Goal: Check status: Check status

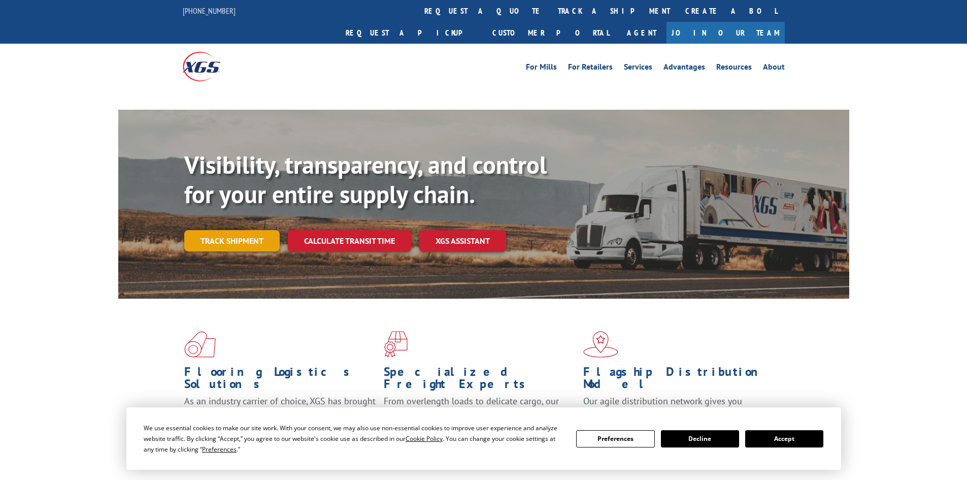
click at [216, 220] on div "Visibility, transparency, and control for your entire supply chain. Track shipm…" at bounding box center [516, 221] width 665 height 142
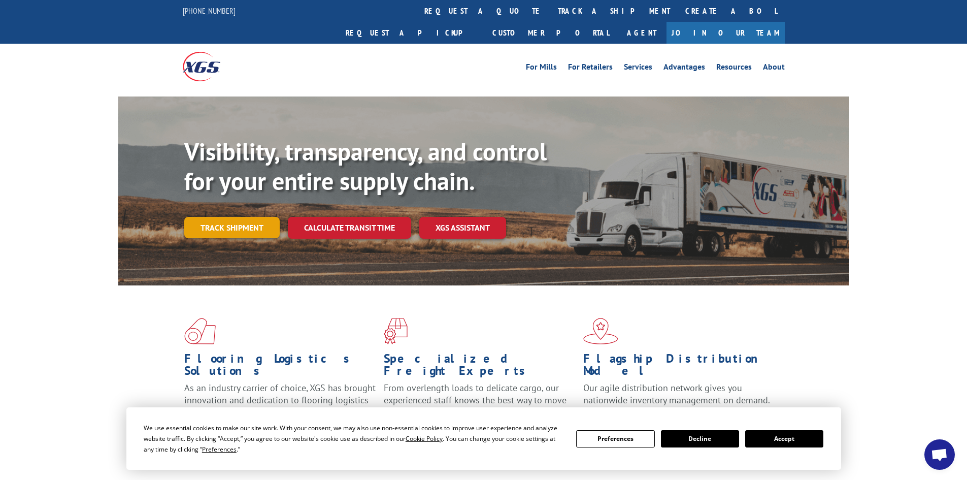
click at [208, 217] on link "Track shipment" at bounding box center [231, 227] width 95 height 21
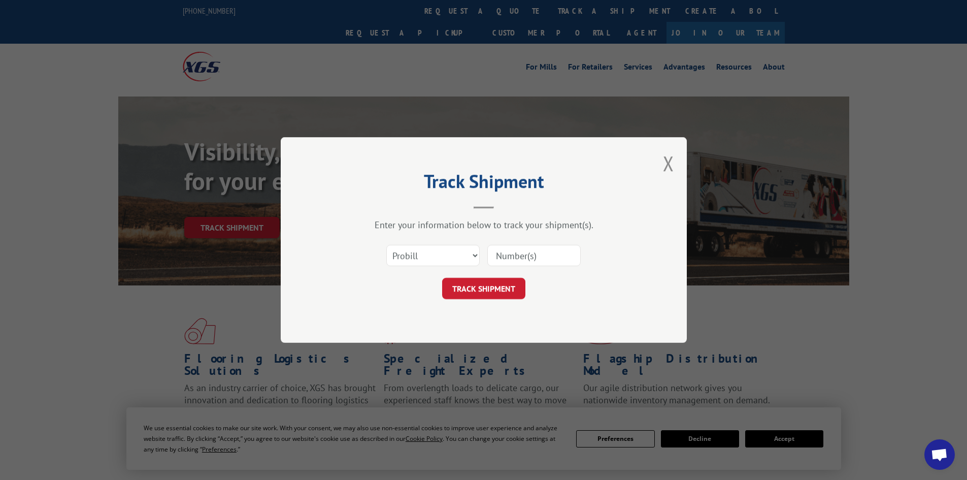
click at [507, 258] on input at bounding box center [533, 255] width 93 height 21
click at [456, 255] on select "Select category... Probill BOL PO" at bounding box center [432, 255] width 93 height 21
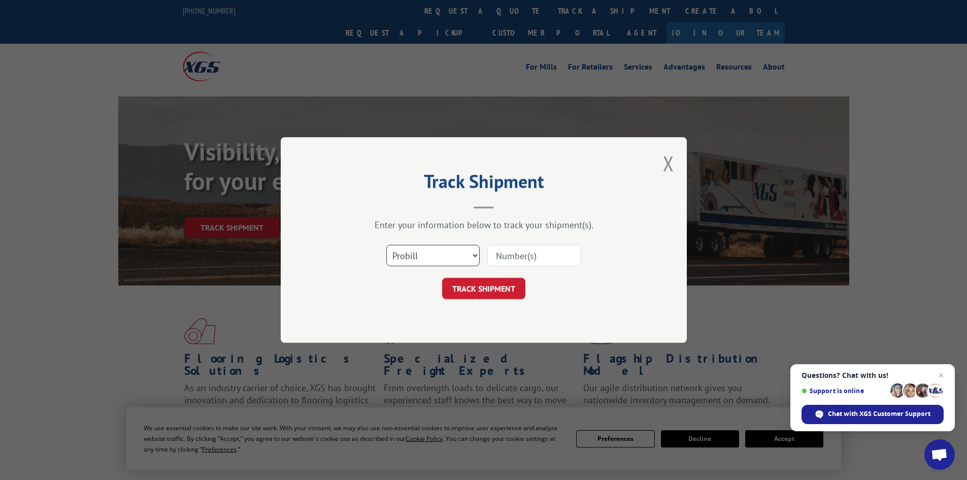
select select "bol"
click at [386, 245] on select "Select category... Probill BOL PO" at bounding box center [432, 255] width 93 height 21
click at [515, 251] on input at bounding box center [533, 255] width 93 height 21
paste input "BO9937761007"
type input "BO9937761007"
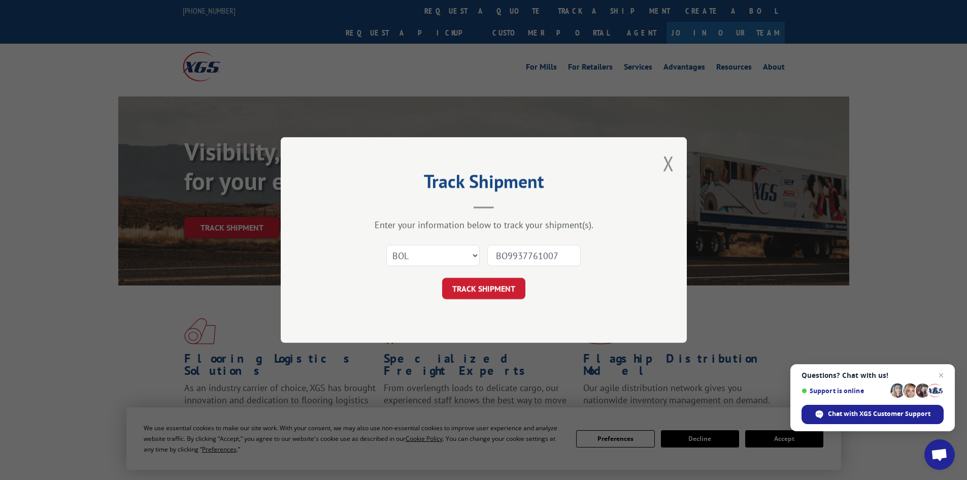
click at [442, 278] on button "TRACK SHIPMENT" at bounding box center [483, 288] width 83 height 21
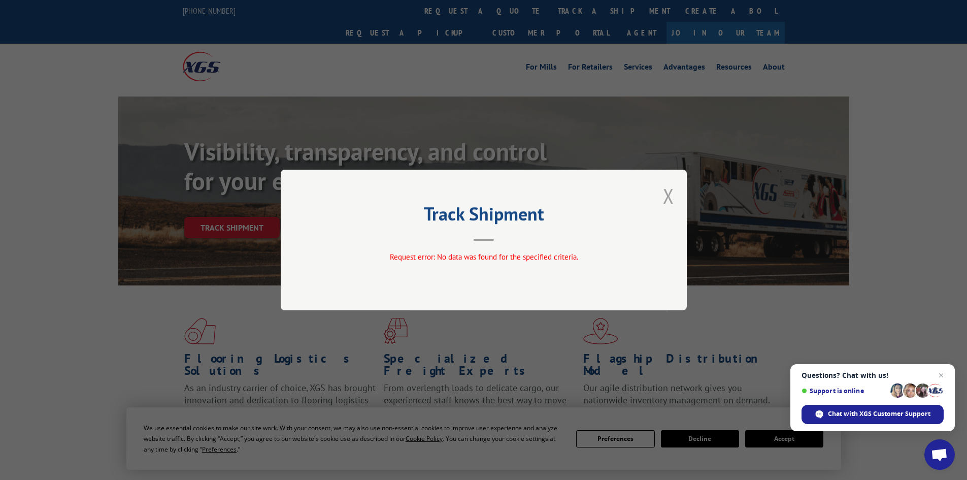
click at [671, 197] on button "Close modal" at bounding box center [668, 195] width 11 height 27
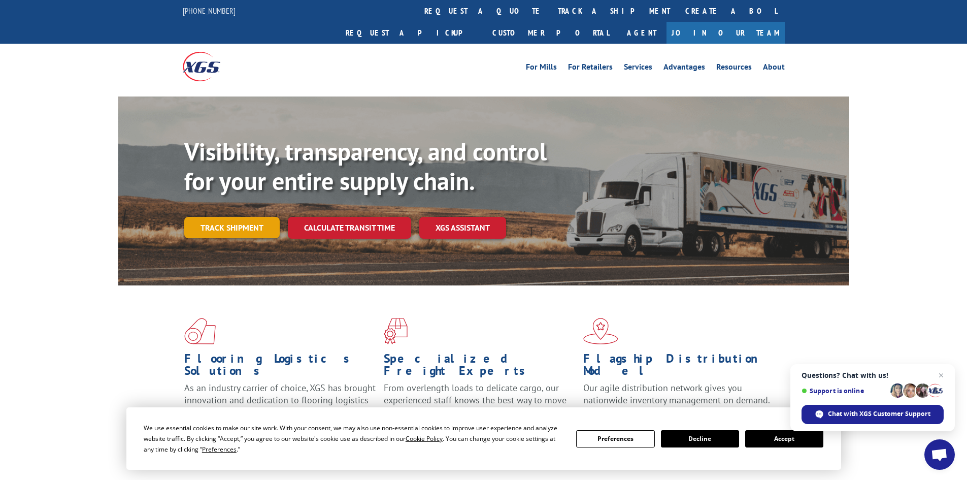
click at [238, 217] on link "Track shipment" at bounding box center [231, 227] width 95 height 21
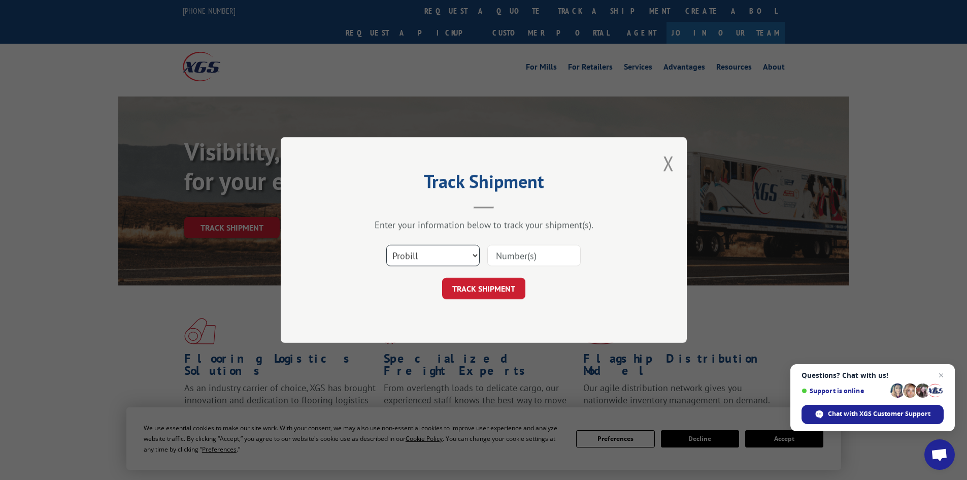
click at [413, 261] on select "Select category... Probill BOL PO" at bounding box center [432, 255] width 93 height 21
select select "po"
click at [386, 245] on select "Select category... Probill BOL PO" at bounding box center [432, 255] width 93 height 21
click at [499, 259] on input at bounding box center [533, 255] width 93 height 21
paste input "43516142"
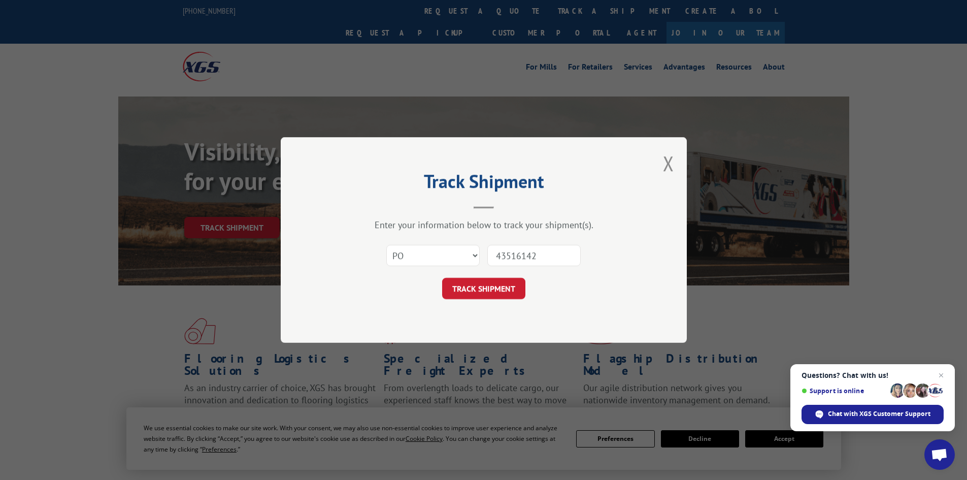
type input "43516142"
click at [442, 278] on button "TRACK SHIPMENT" at bounding box center [483, 288] width 83 height 21
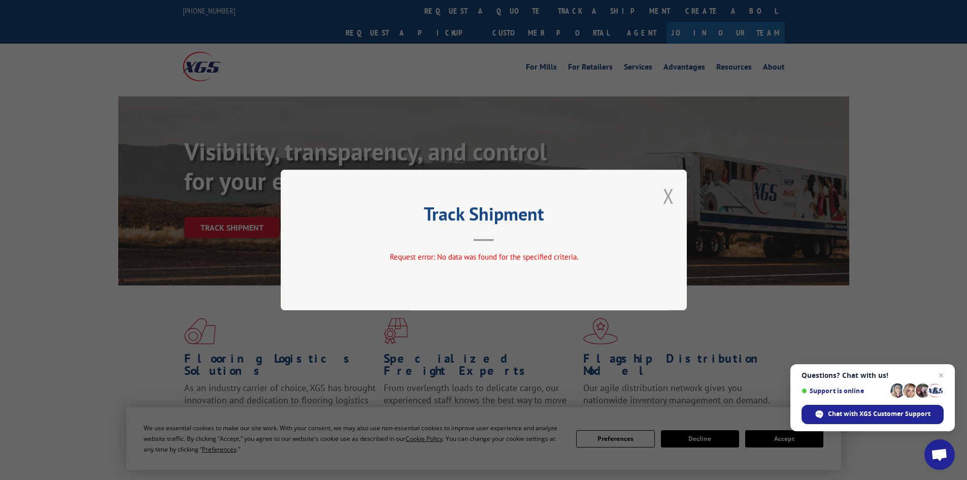
click at [670, 194] on button "Close modal" at bounding box center [668, 195] width 11 height 27
